Goal: Information Seeking & Learning: Learn about a topic

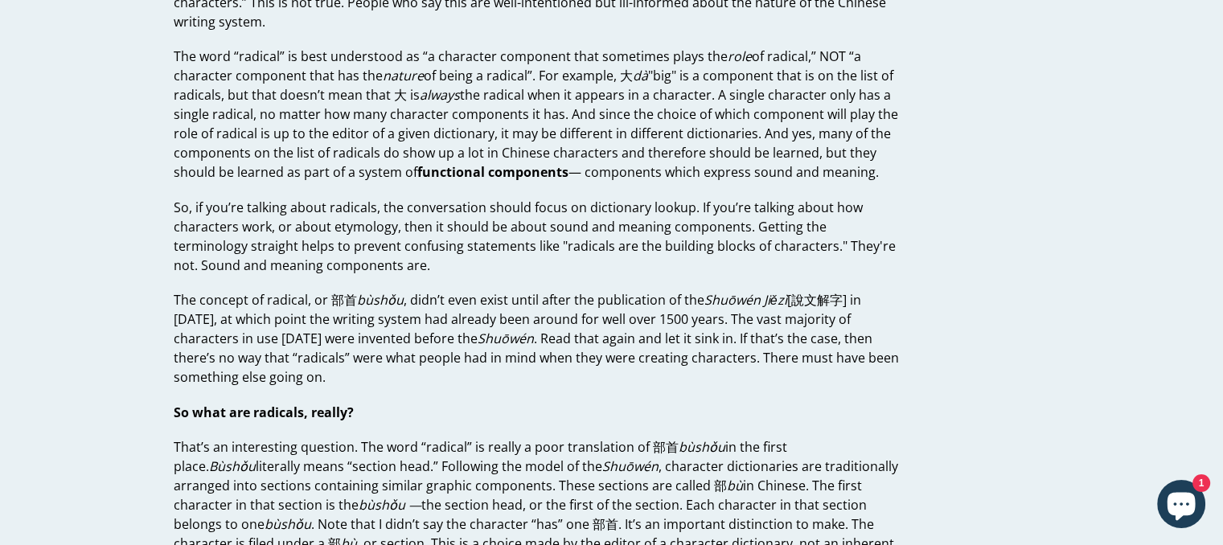
scroll to position [285, 0]
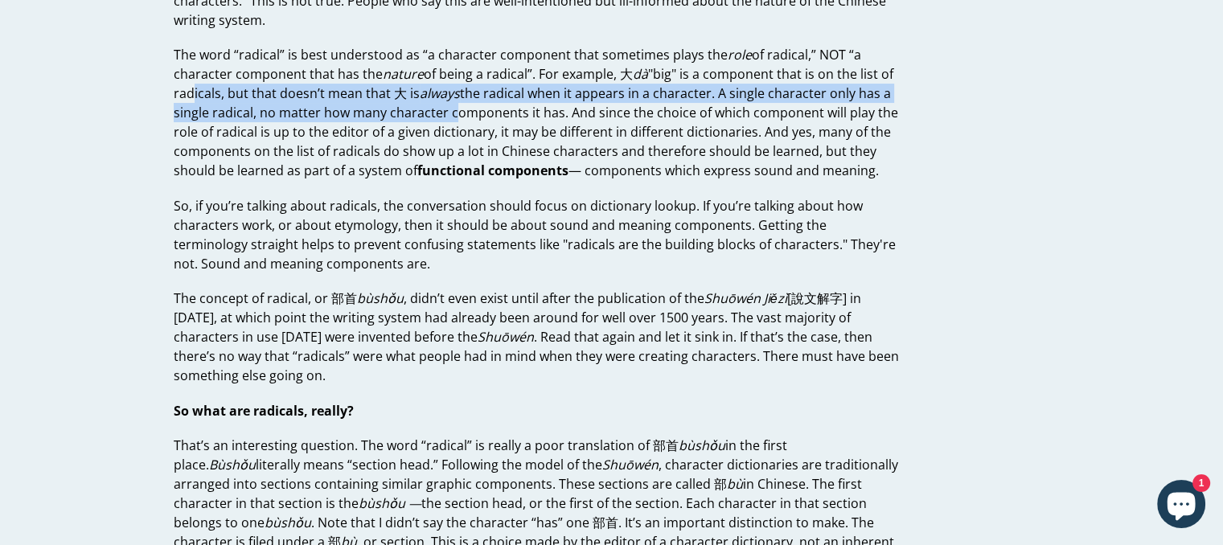
drag, startPoint x: 185, startPoint y: 93, endPoint x: 458, endPoint y: 109, distance: 273.8
click at [458, 109] on p "The word “radical” is best understood as “a character component that sometimes …" at bounding box center [537, 112] width 726 height 135
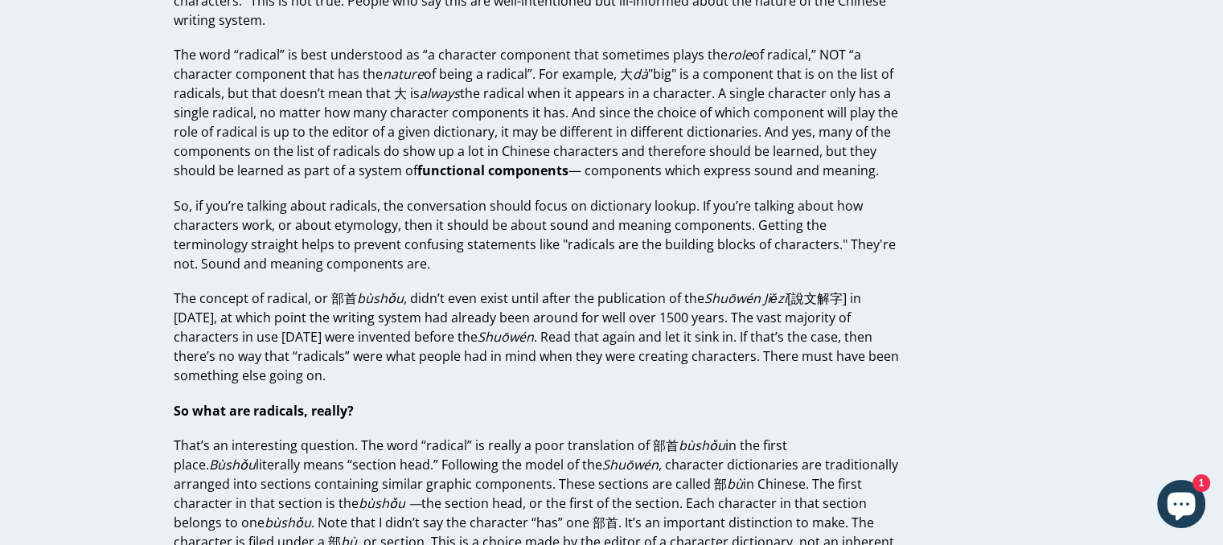
click at [499, 118] on p "The word “radical” is best understood as “a character component that sometimes …" at bounding box center [537, 112] width 726 height 135
click at [235, 91] on p "The word “radical” is best understood as “a character component that sometimes …" at bounding box center [537, 112] width 726 height 135
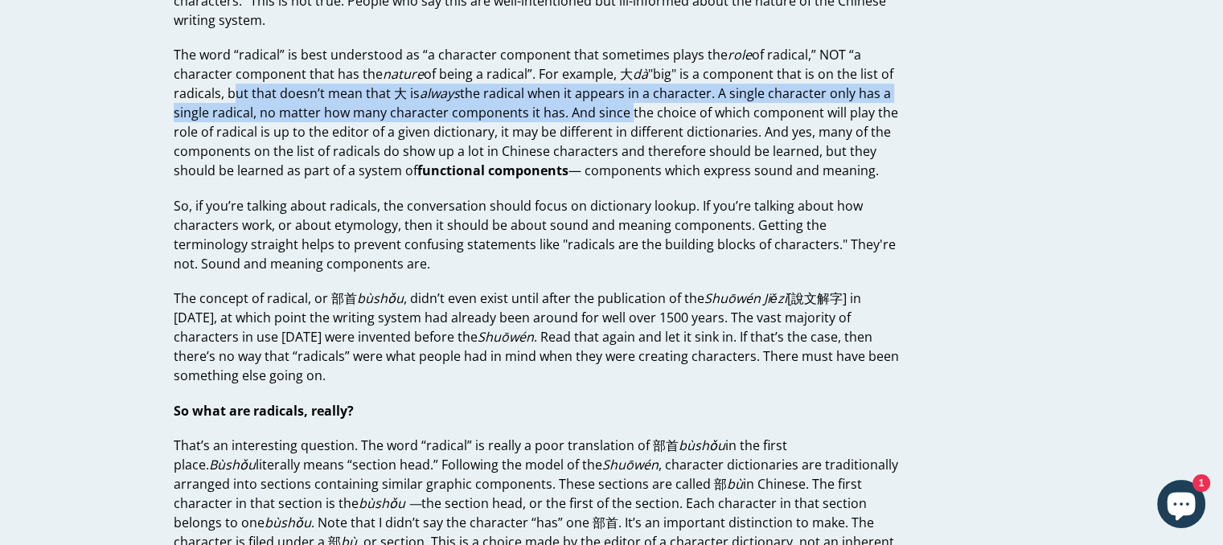
drag, startPoint x: 235, startPoint y: 91, endPoint x: 595, endPoint y: 113, distance: 360.9
click at [595, 113] on p "The word “radical” is best understood as “a character component that sometimes …" at bounding box center [537, 112] width 726 height 135
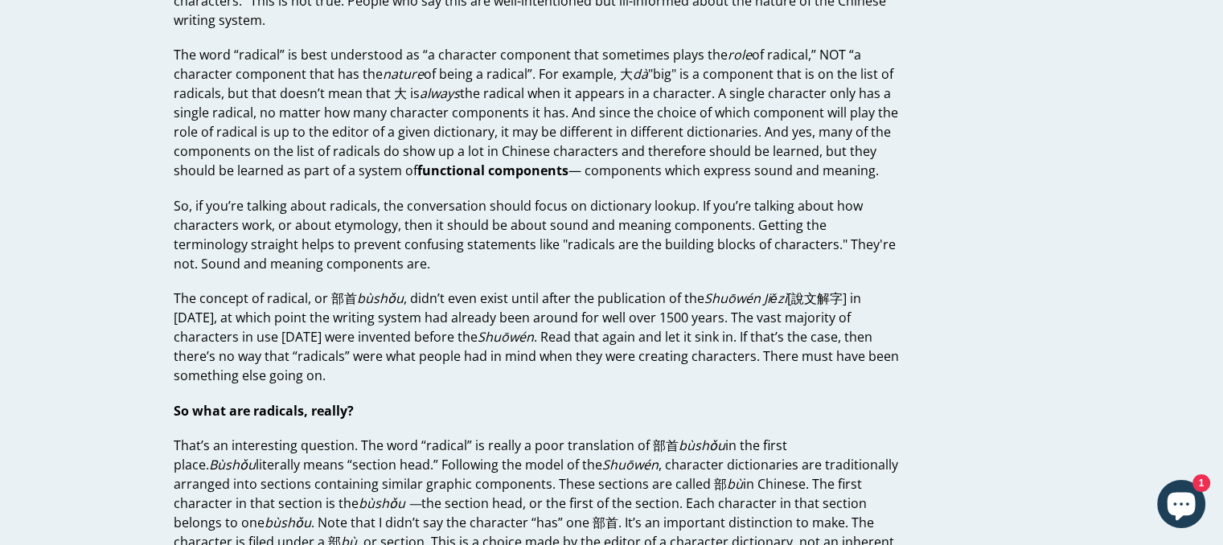
click at [700, 124] on p "The word “radical” is best understood as “a character component that sometimes …" at bounding box center [537, 112] width 726 height 135
click at [328, 298] on p "The concept of radical, or 部首 bùshǒu , didn’t even exist until after the public…" at bounding box center [537, 337] width 726 height 96
drag, startPoint x: 368, startPoint y: 309, endPoint x: 494, endPoint y: 313, distance: 126.3
click at [494, 313] on p "The concept of radical, or 部首 bùshǒu , didn’t even exist until after the public…" at bounding box center [537, 337] width 726 height 96
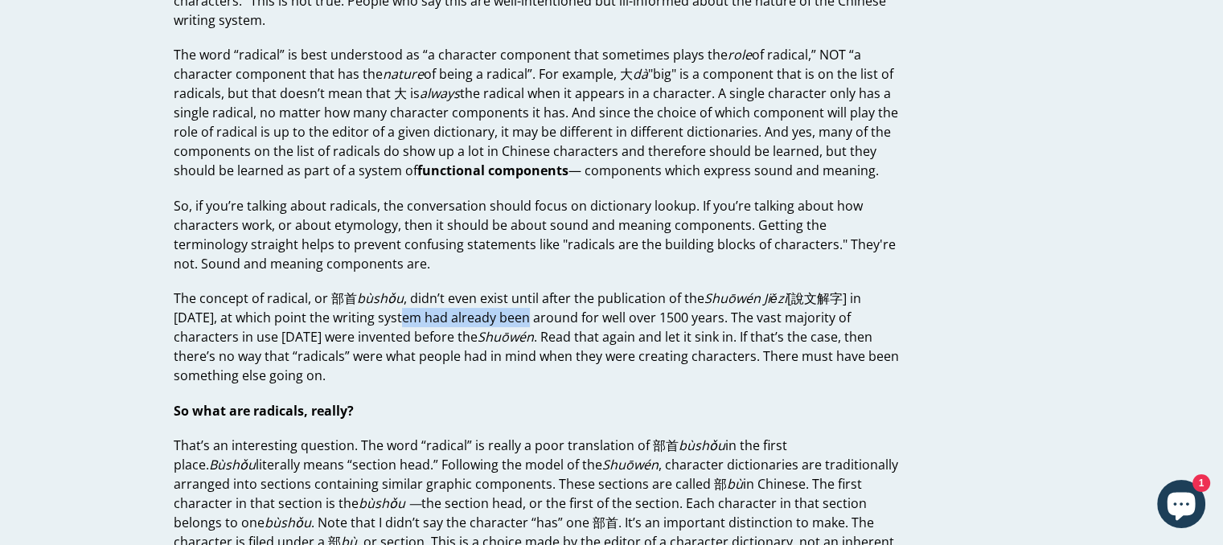
click at [494, 313] on p "The concept of radical, or 部首 bùshǒu , didn’t even exist until after the public…" at bounding box center [537, 337] width 726 height 96
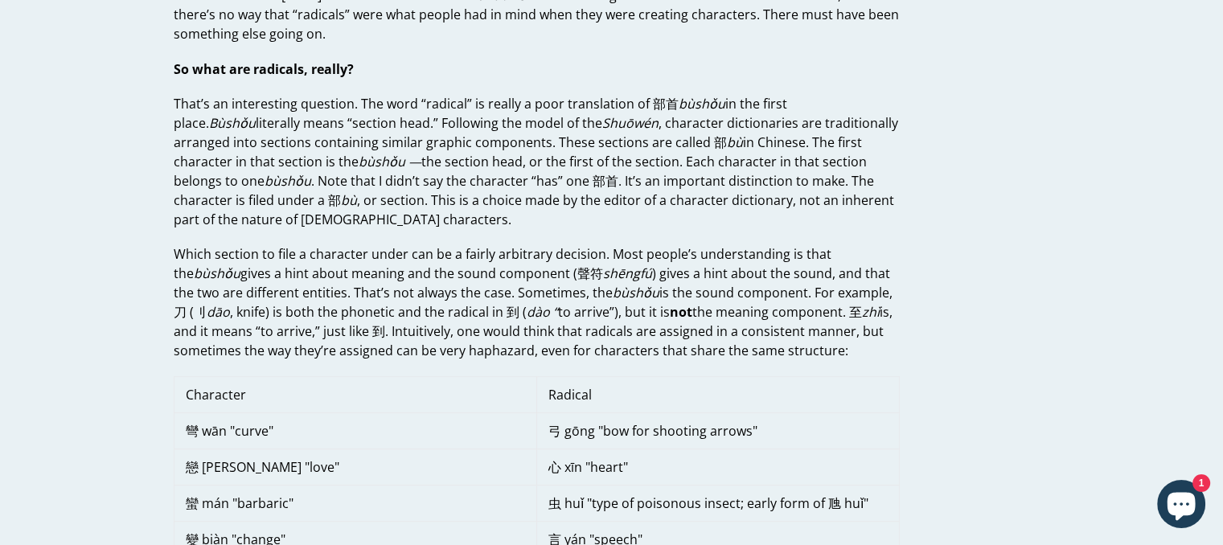
scroll to position [626, 0]
drag, startPoint x: 499, startPoint y: 181, endPoint x: 523, endPoint y: 181, distance: 24.1
click at [523, 181] on p "That’s an interesting question. The word “radical” is really a poor translation…" at bounding box center [537, 162] width 726 height 135
click at [598, 220] on p "That’s an interesting question. The word “radical” is really a poor translation…" at bounding box center [537, 162] width 726 height 135
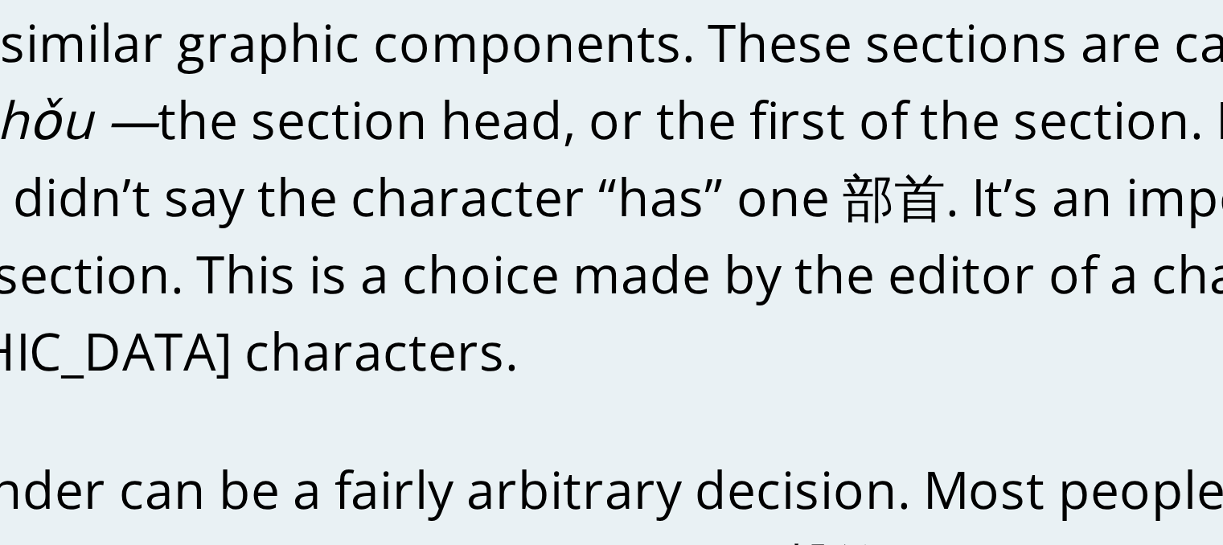
click at [495, 180] on p "That’s an interesting question. The word “radical” is really a poor translation…" at bounding box center [537, 162] width 726 height 135
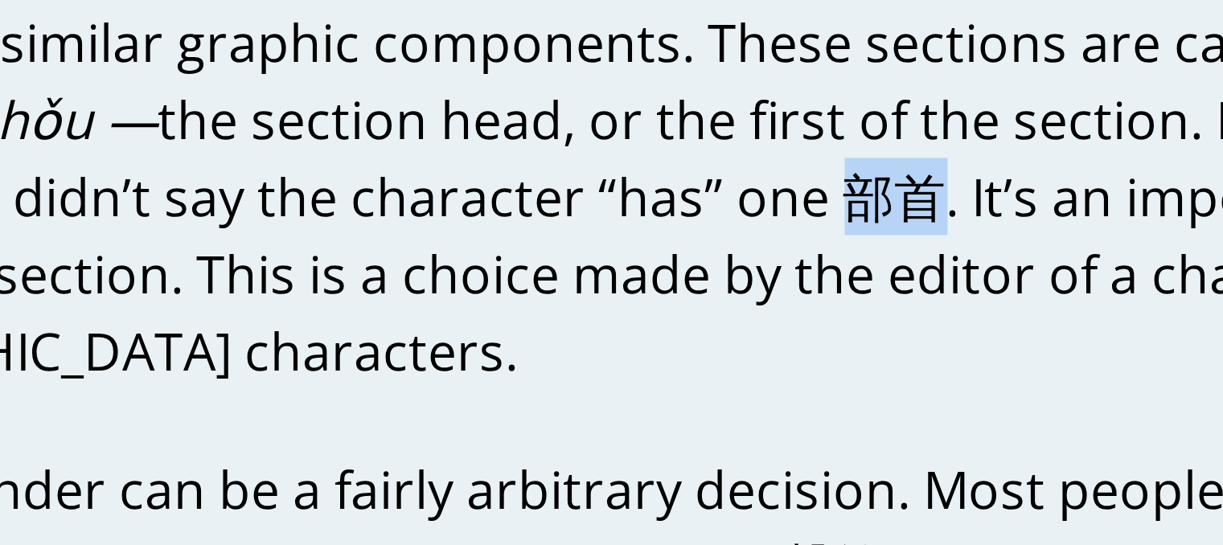
click at [495, 180] on p "That’s an interesting question. The word “radical” is really a poor translation…" at bounding box center [537, 162] width 726 height 135
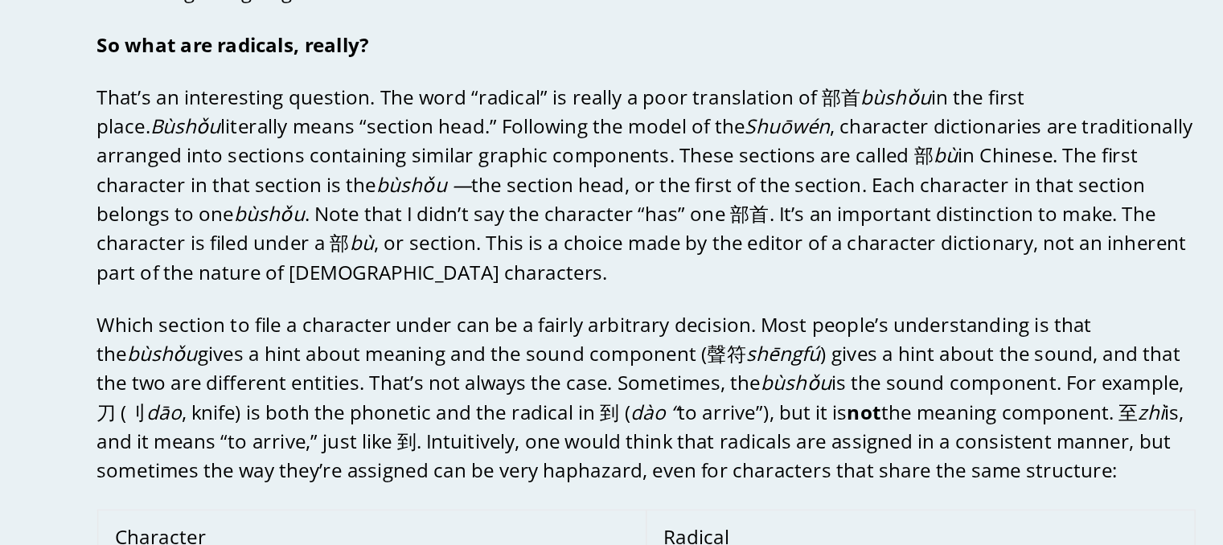
click at [473, 215] on p "That’s an interesting question. The word “radical” is really a poor translation…" at bounding box center [537, 162] width 726 height 135
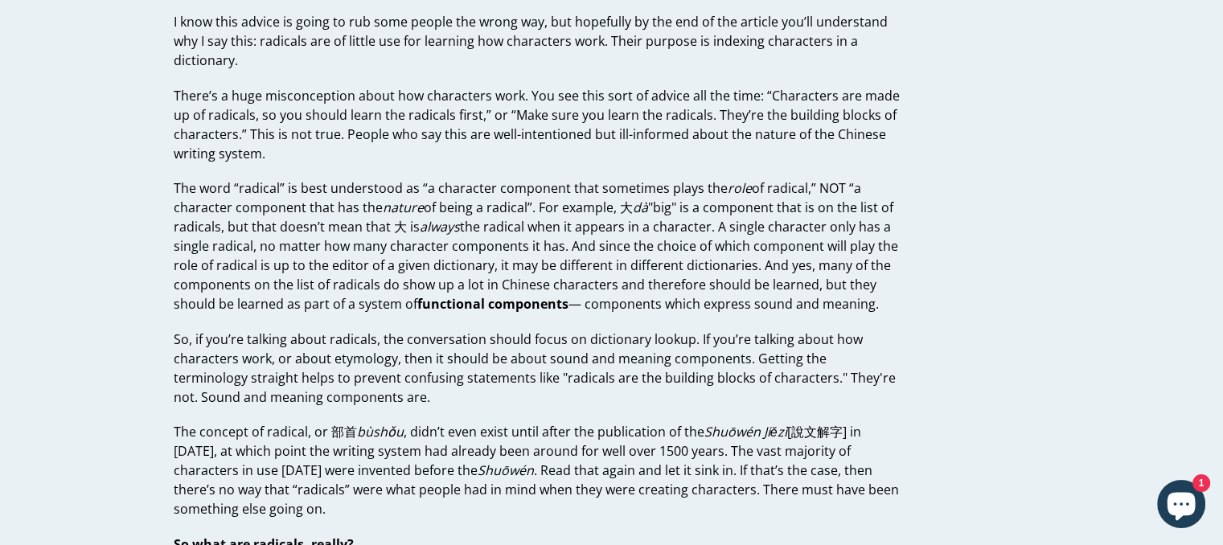
scroll to position [0, 0]
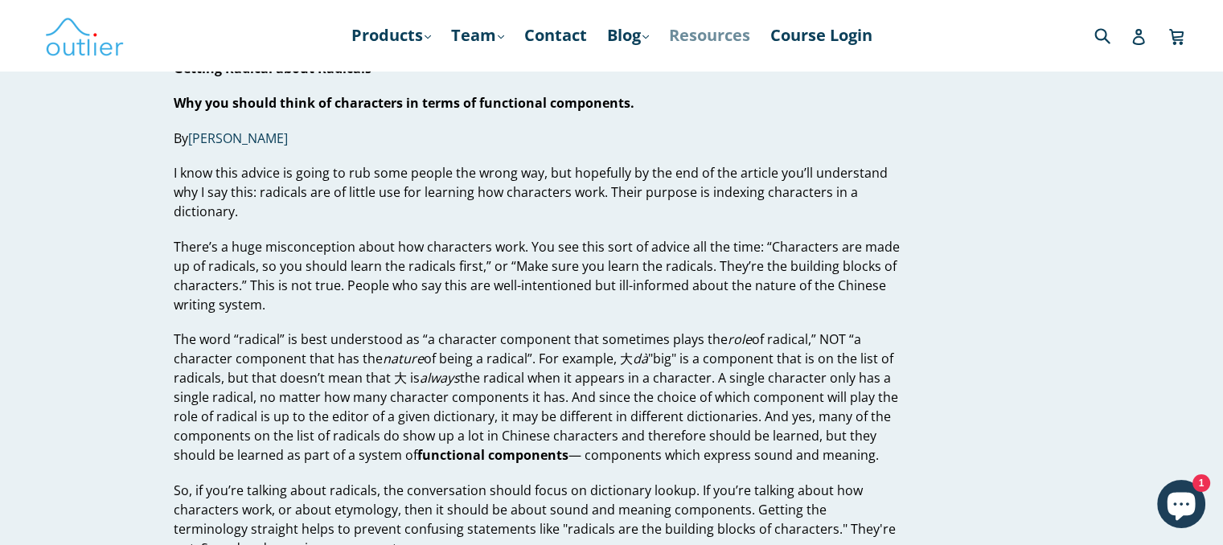
click at [683, 39] on link "Resources" at bounding box center [709, 35] width 97 height 29
